Goal: Task Accomplishment & Management: Manage account settings

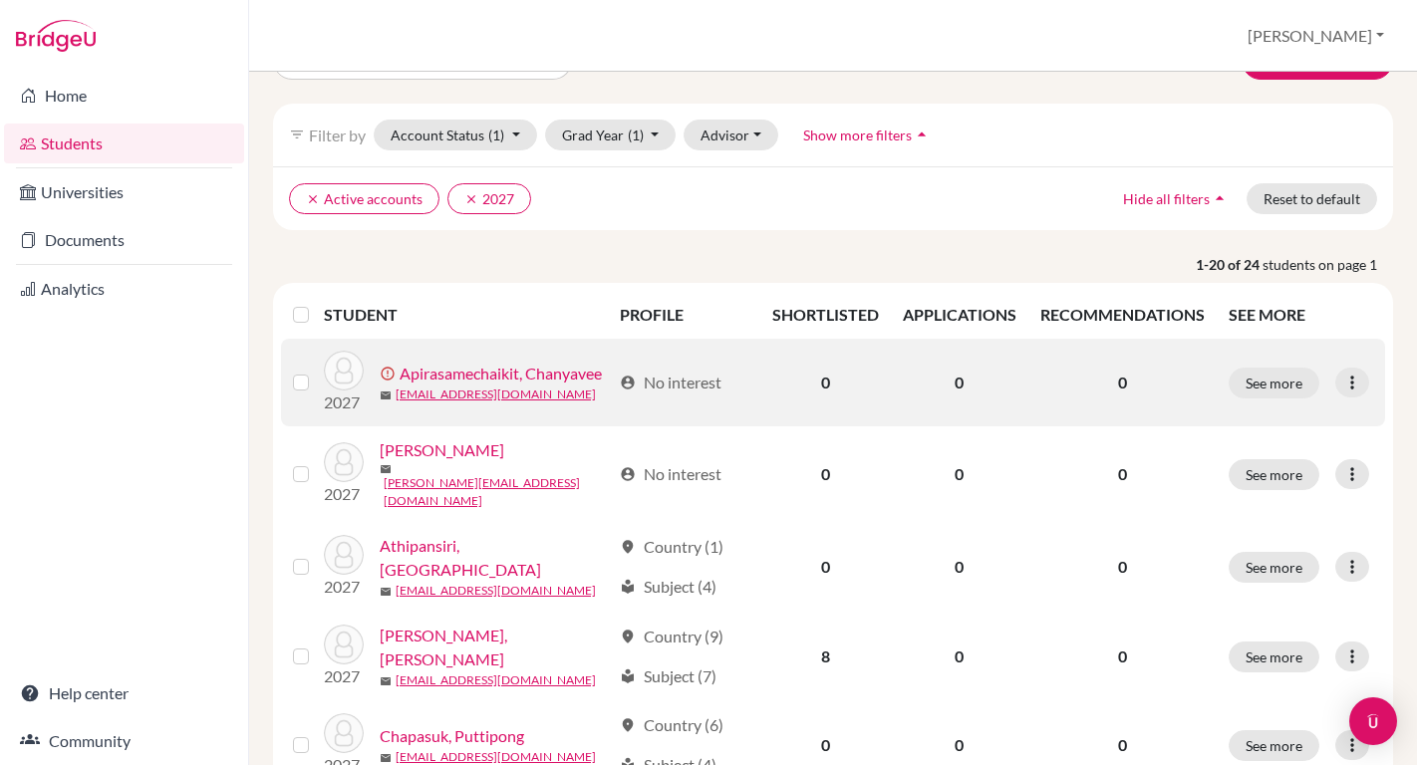
scroll to position [52, 0]
click at [542, 374] on link "Apirasamechaikit, Chanyavee" at bounding box center [501, 376] width 202 height 24
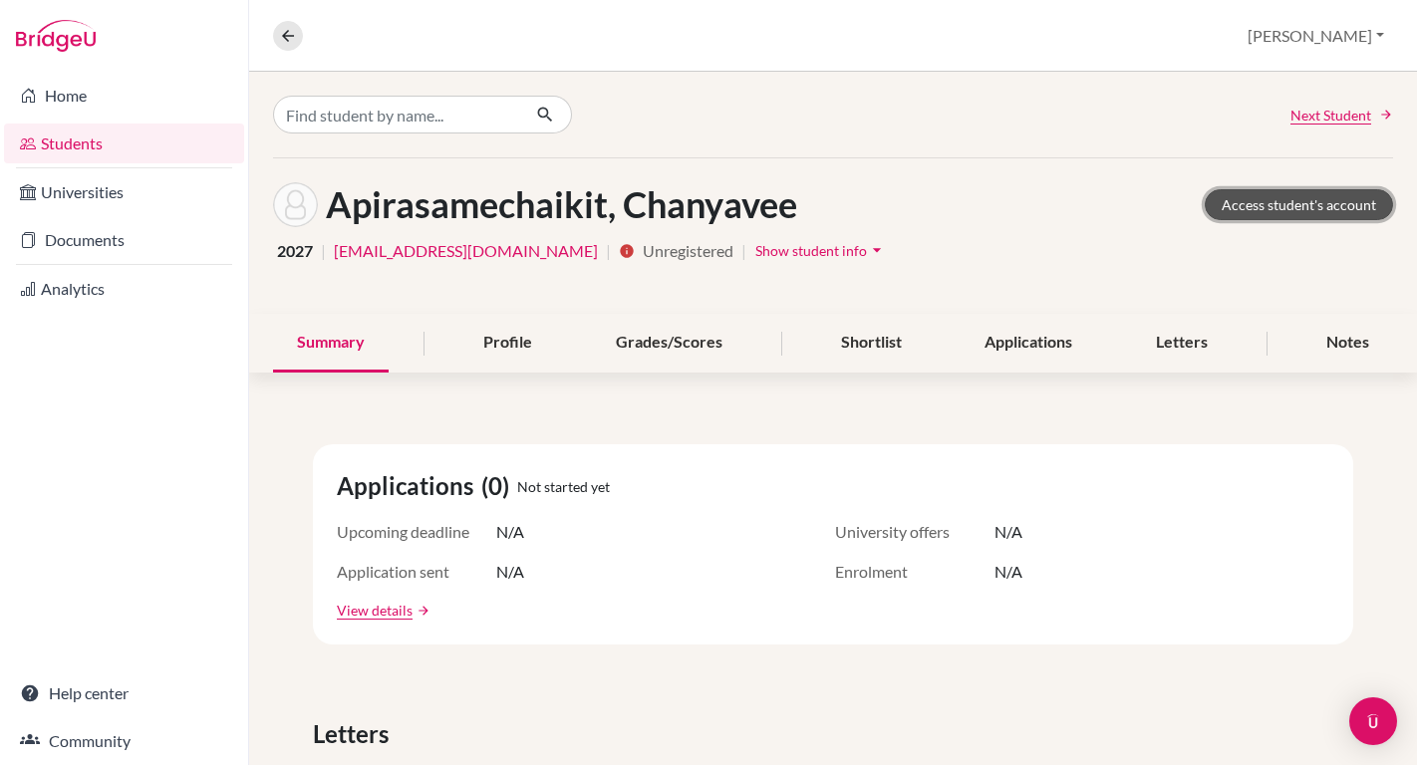
click at [1244, 210] on link "Access student's account" at bounding box center [1299, 204] width 188 height 31
click at [1333, 41] on button "[PERSON_NAME]" at bounding box center [1315, 36] width 154 height 38
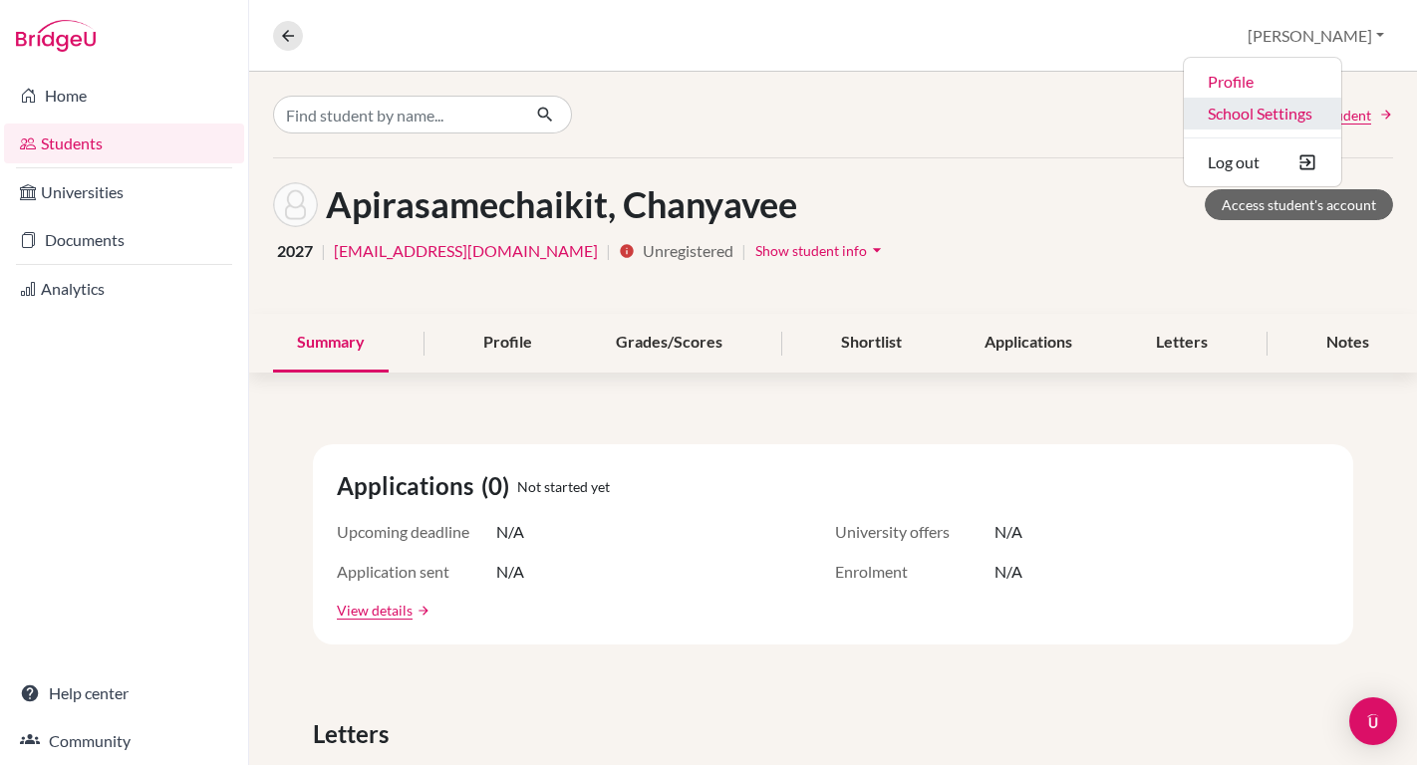
click at [1306, 113] on link "School Settings" at bounding box center [1262, 114] width 157 height 32
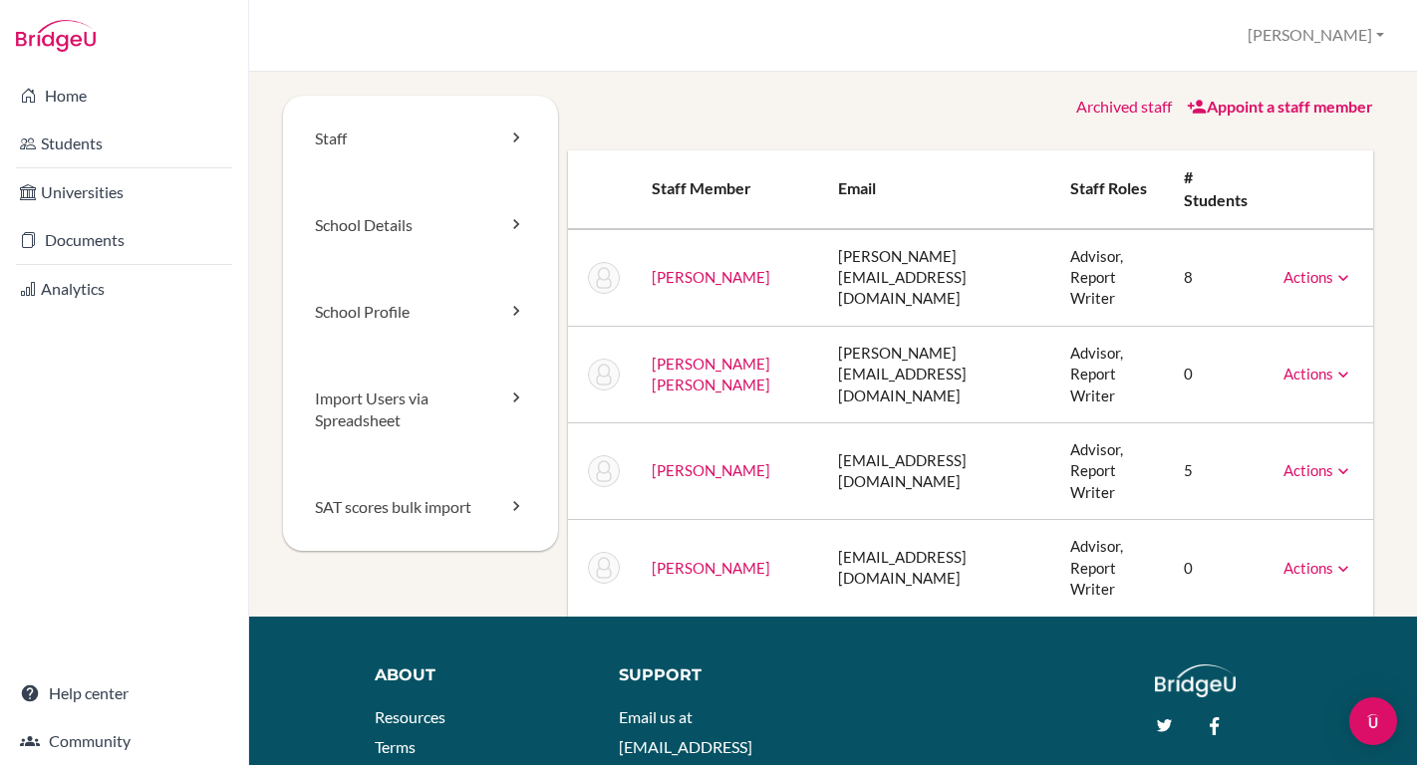
click at [1219, 115] on link "Appoint a staff member" at bounding box center [1280, 106] width 186 height 19
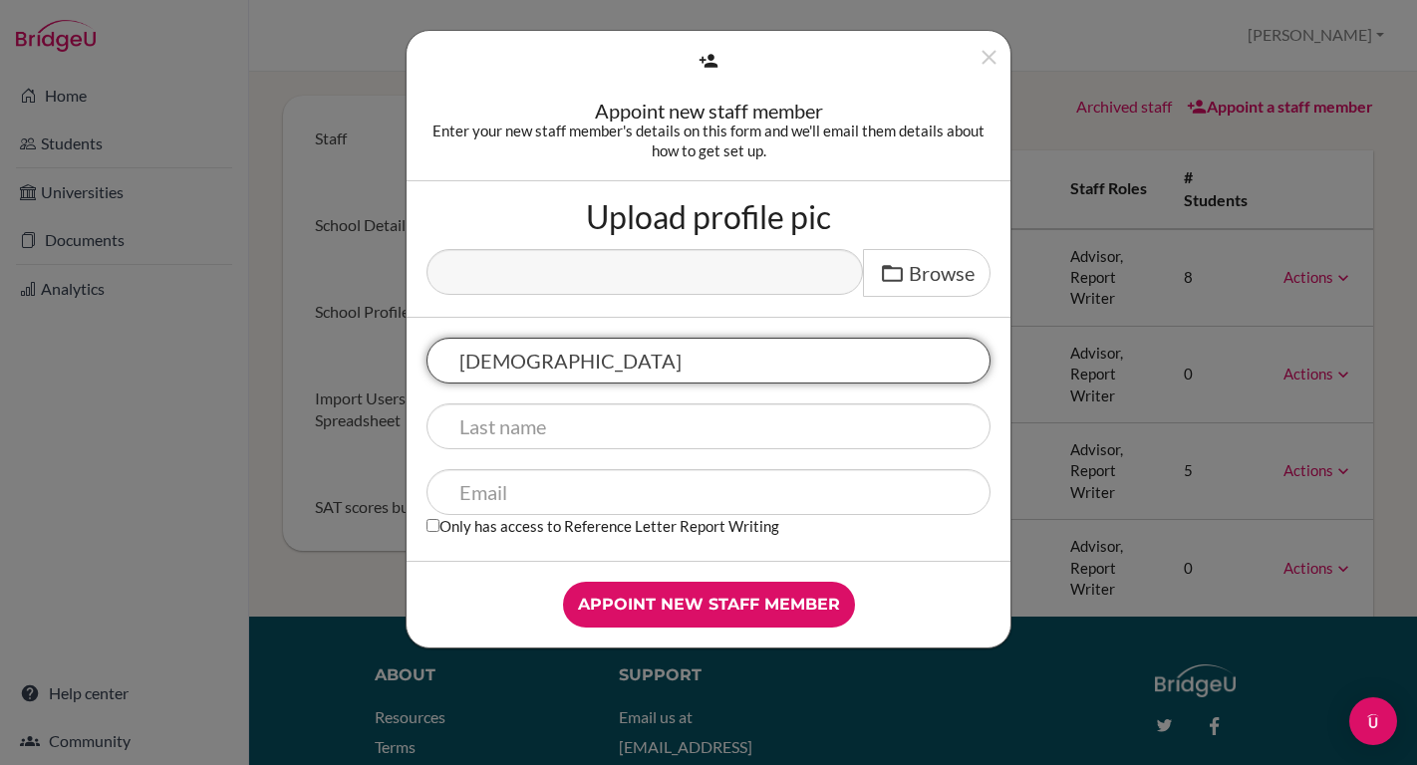
type input "Lady"
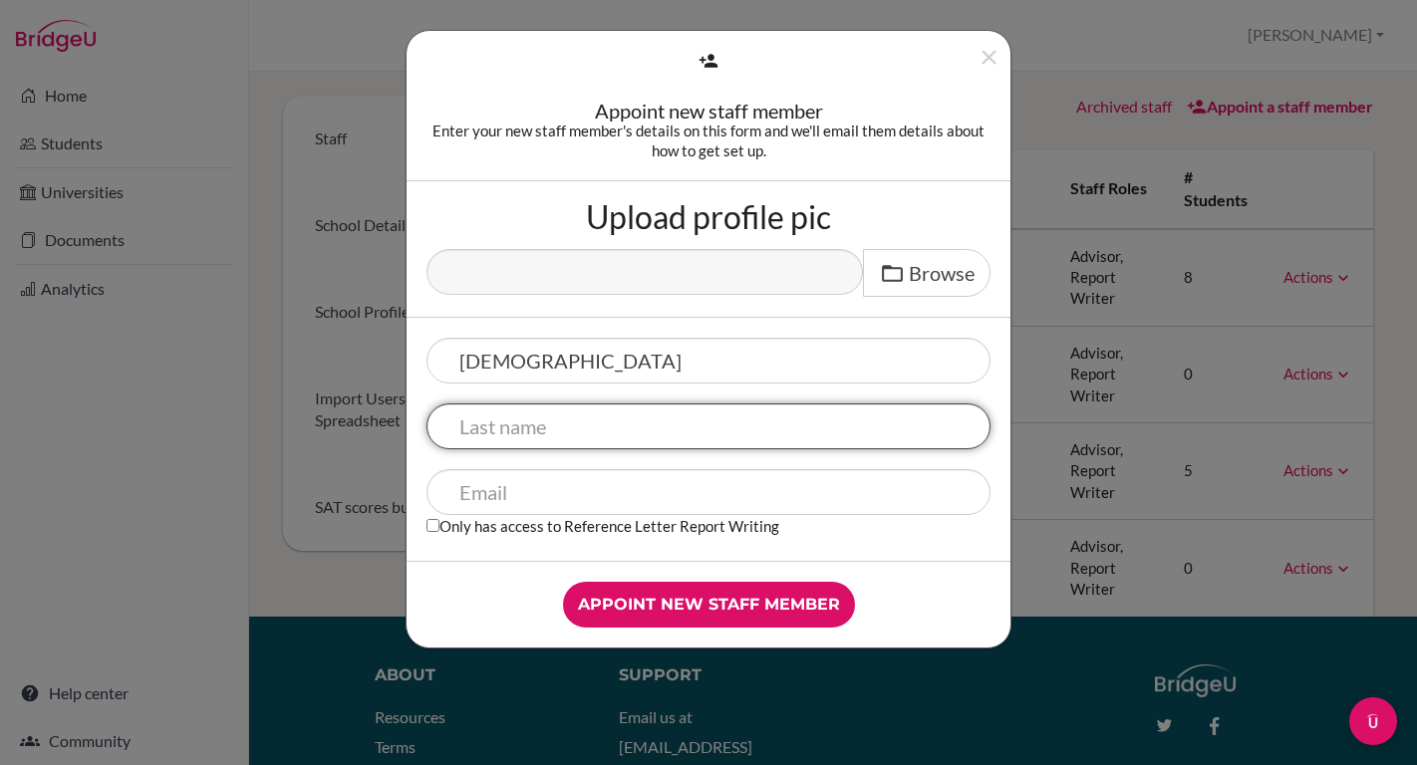
click at [536, 437] on input "text" at bounding box center [708, 427] width 564 height 46
type input "Didyasaran"
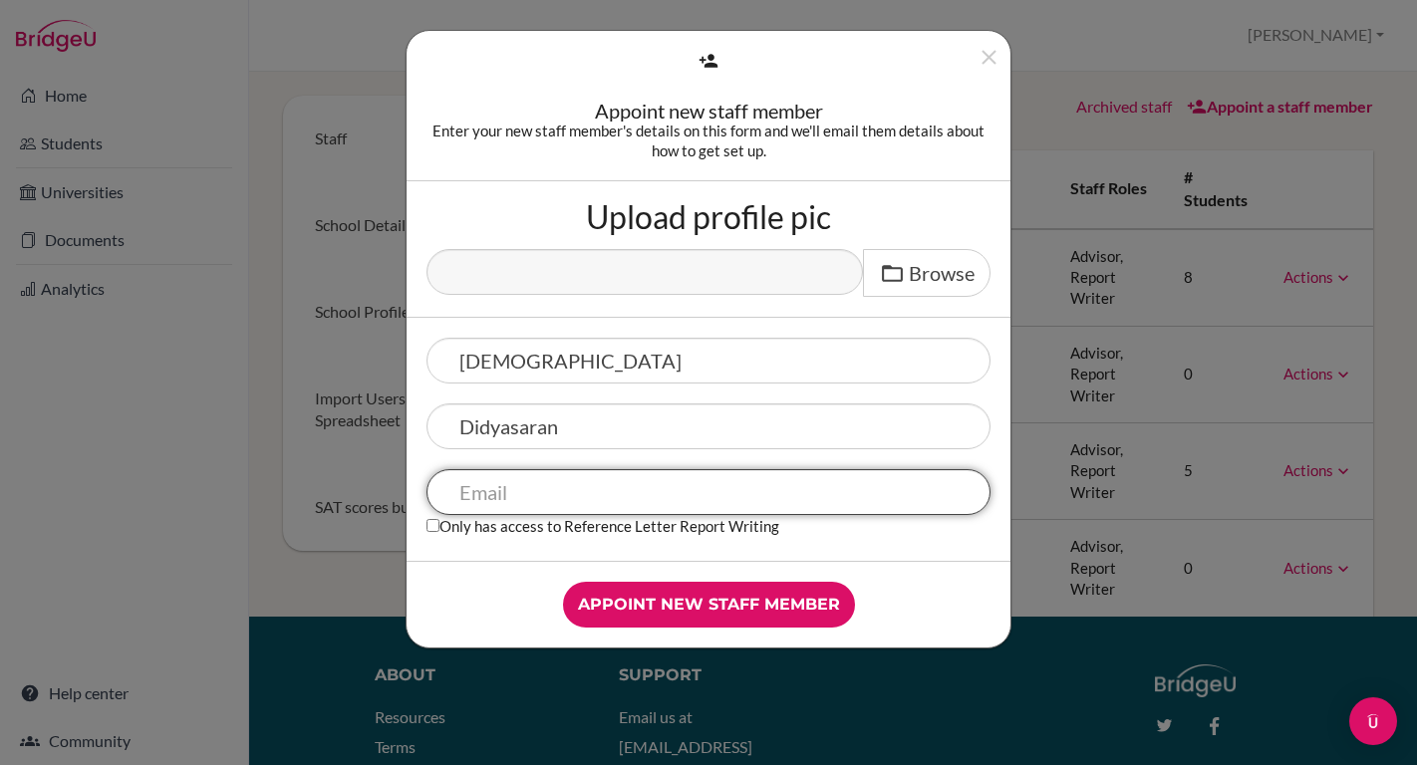
click at [670, 491] on input "text" at bounding box center [708, 492] width 564 height 46
type input "lady@dprep.ac.th"
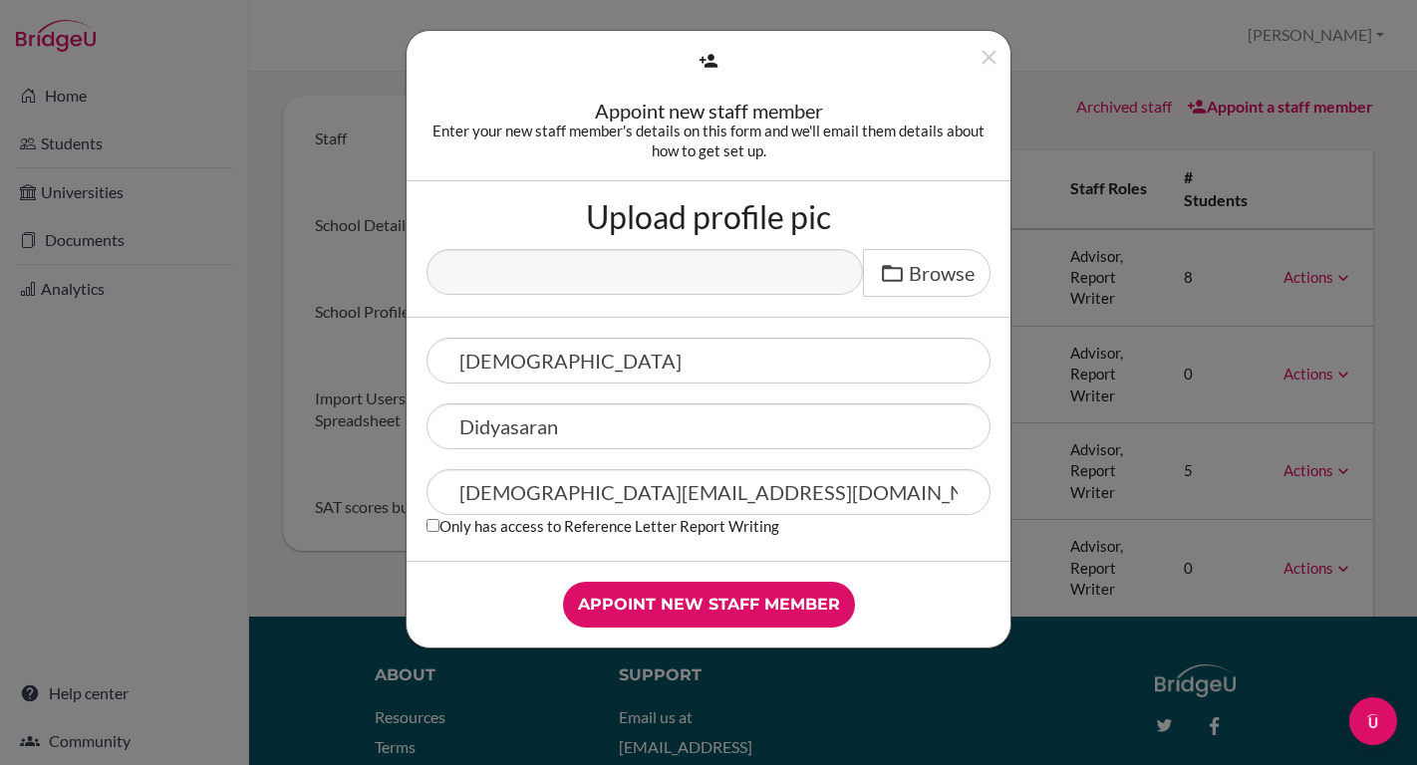
click at [542, 540] on div "lady@dprep.ac.th Only has access to Reference Letter Report Writing" at bounding box center [708, 505] width 564 height 72
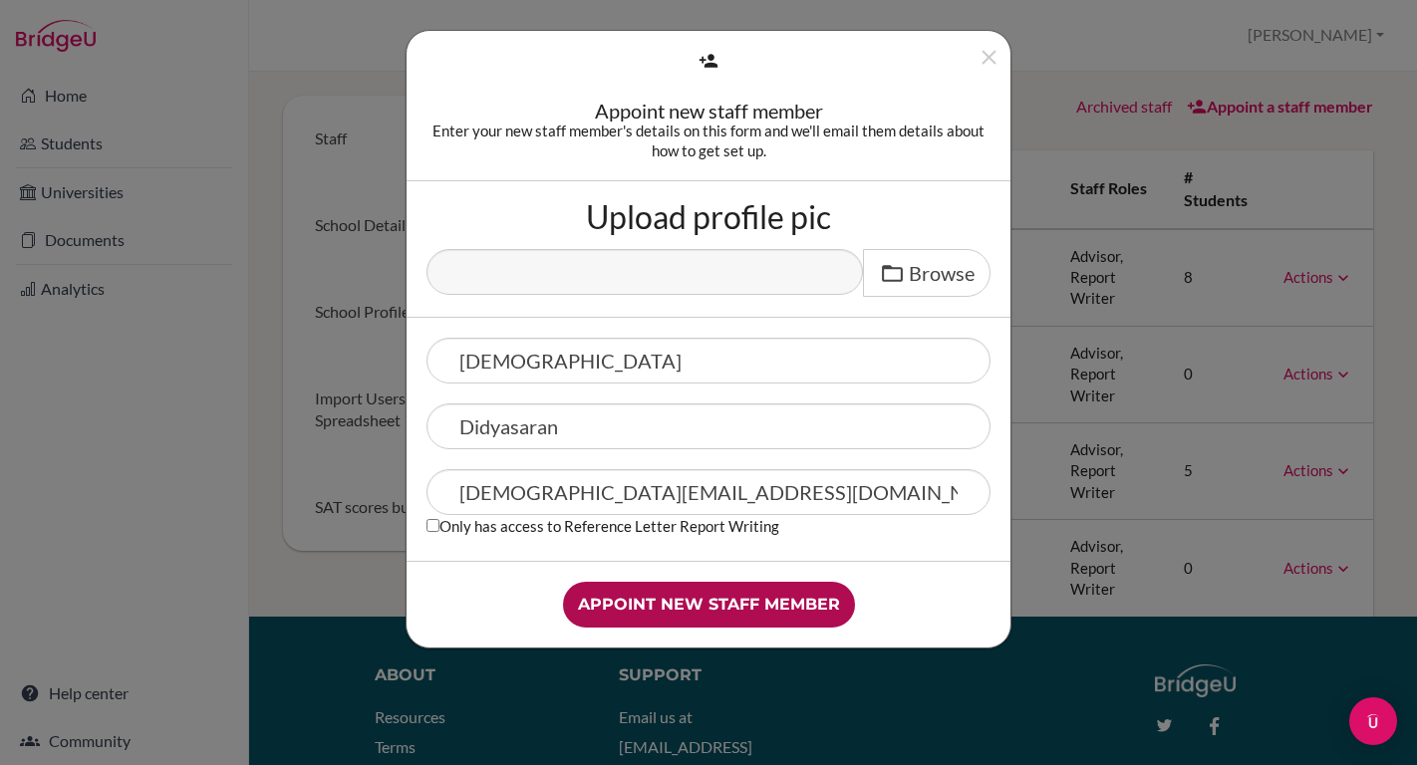
click at [662, 604] on input "Appoint new staff member" at bounding box center [709, 605] width 292 height 46
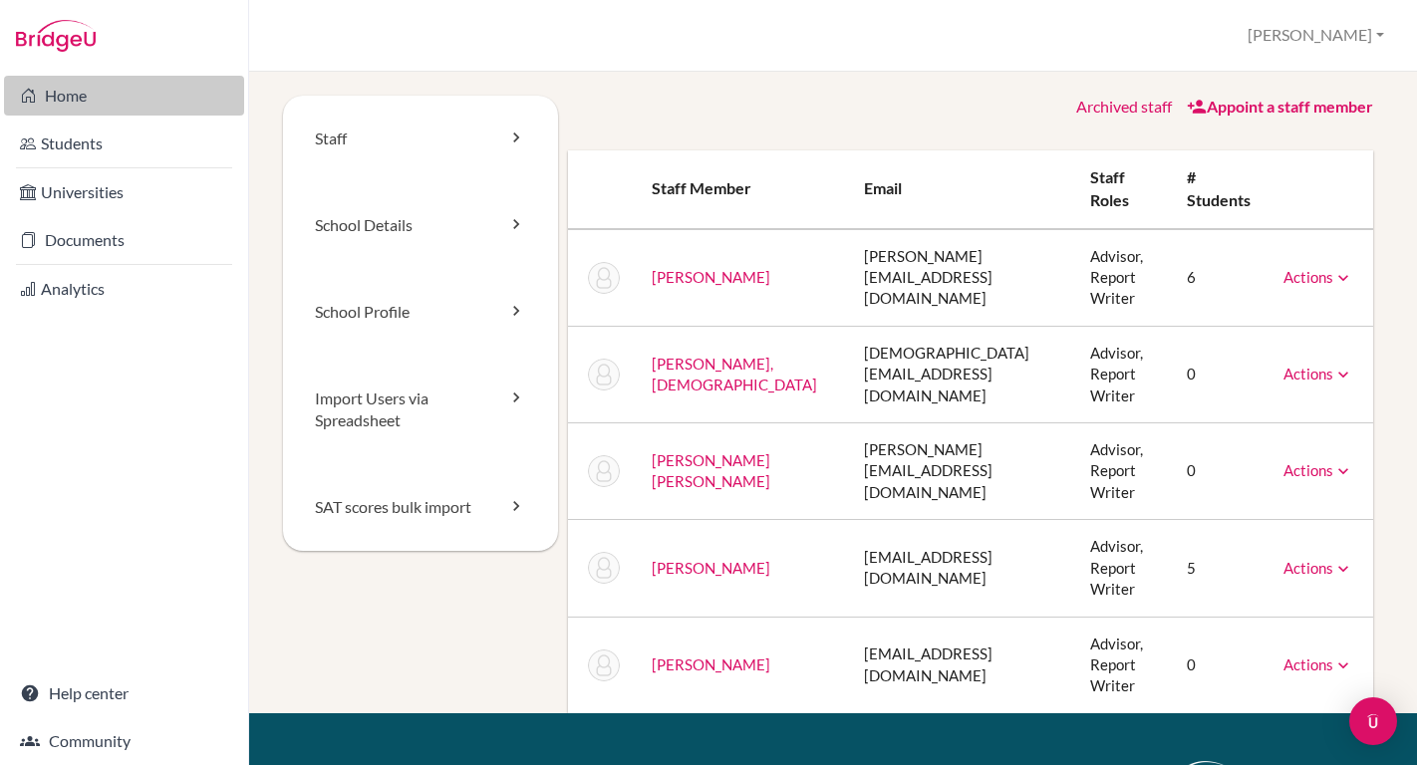
click at [67, 95] on link "Home" at bounding box center [124, 96] width 240 height 40
